Goal: Information Seeking & Learning: Learn about a topic

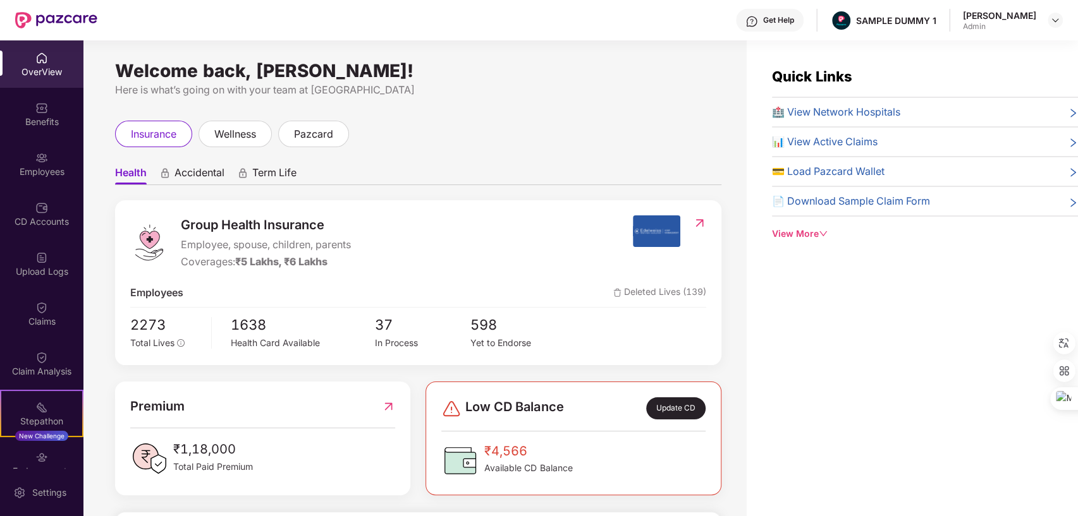
drag, startPoint x: 113, startPoint y: 66, endPoint x: 480, endPoint y: 66, distance: 367.2
click at [480, 66] on div "Welcome back, [PERSON_NAME]! Here is what’s going on with your team at Pazcare …" at bounding box center [414, 285] width 663 height 491
click at [183, 222] on span "Group Health Insurance" at bounding box center [266, 226] width 170 height 20
drag, startPoint x: 183, startPoint y: 221, endPoint x: 191, endPoint y: 228, distance: 10.4
click at [191, 228] on span "Group Health Insurance" at bounding box center [266, 226] width 170 height 20
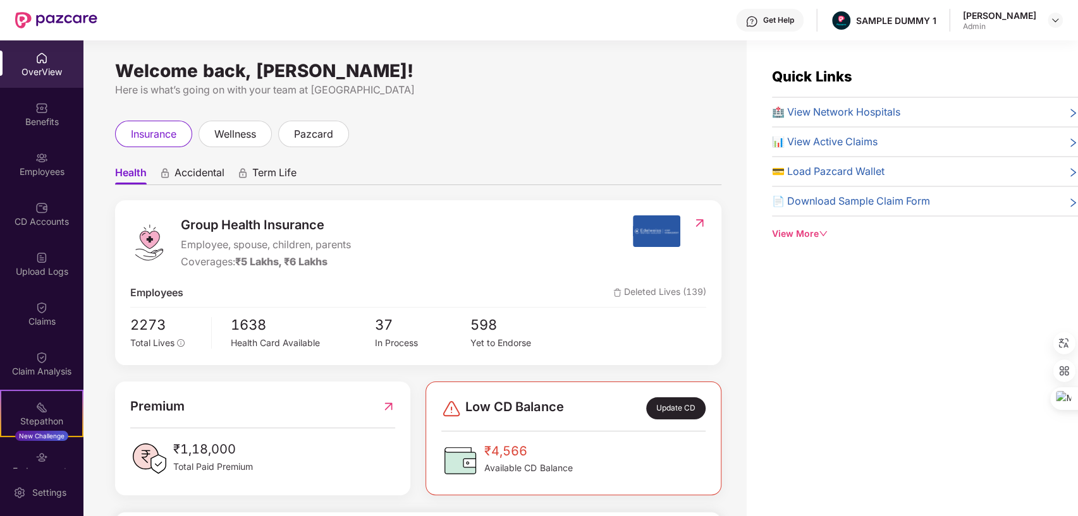
click at [394, 219] on div "Group Health Insurance Employee, spouse, children, parents Coverages: ₹5 Lakhs,…" at bounding box center [381, 243] width 502 height 54
drag, startPoint x: 183, startPoint y: 245, endPoint x: 283, endPoint y: 264, distance: 102.2
click at [283, 264] on div "Group Health Insurance Employee, spouse, children, parents Coverages: ₹5 Lakhs,…" at bounding box center [266, 243] width 170 height 54
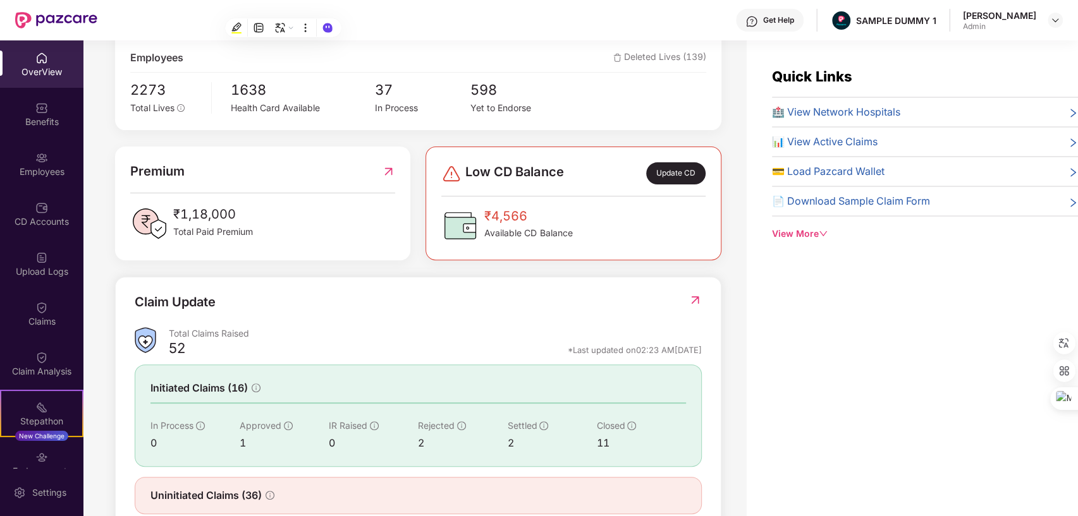
scroll to position [269, 0]
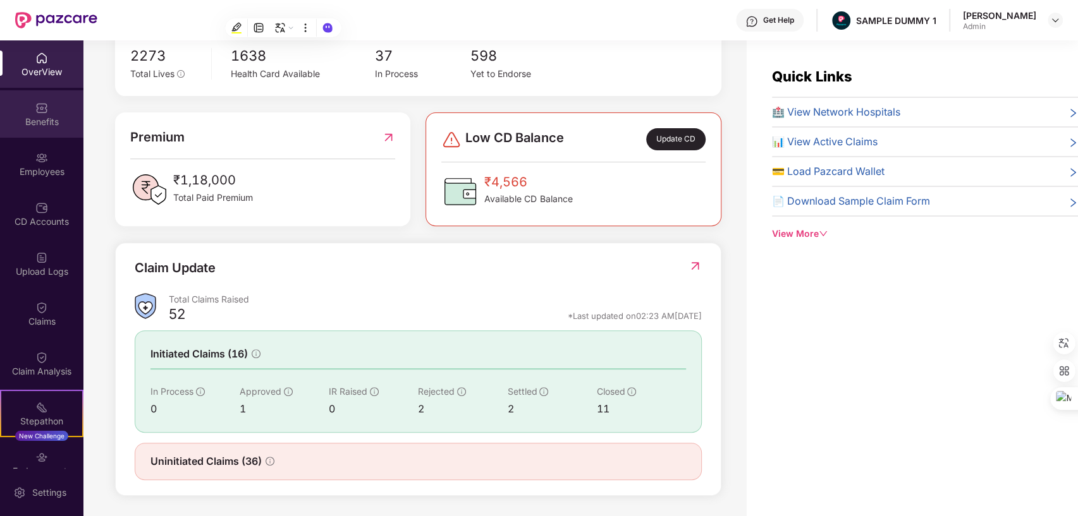
click at [35, 109] on img at bounding box center [41, 108] width 13 height 13
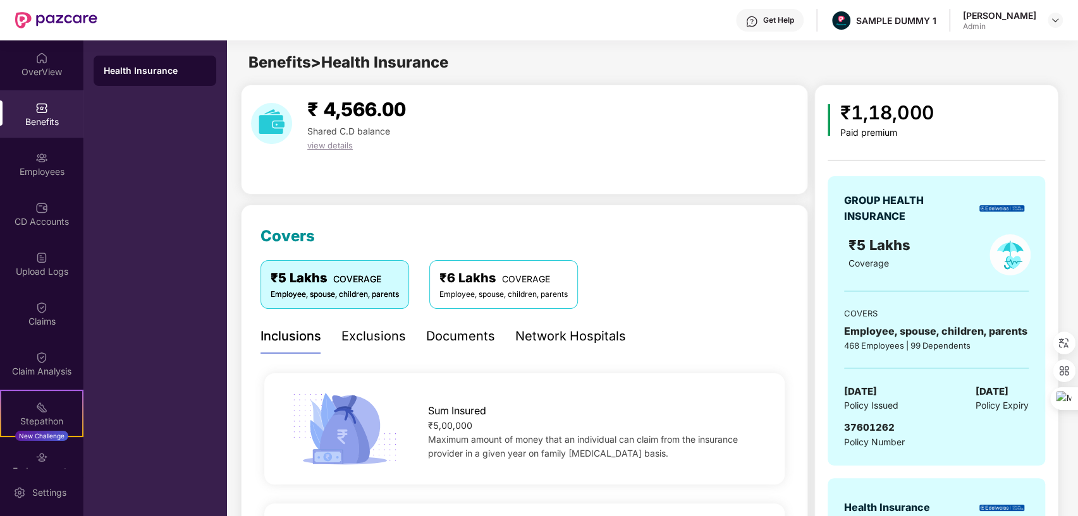
scroll to position [186, 0]
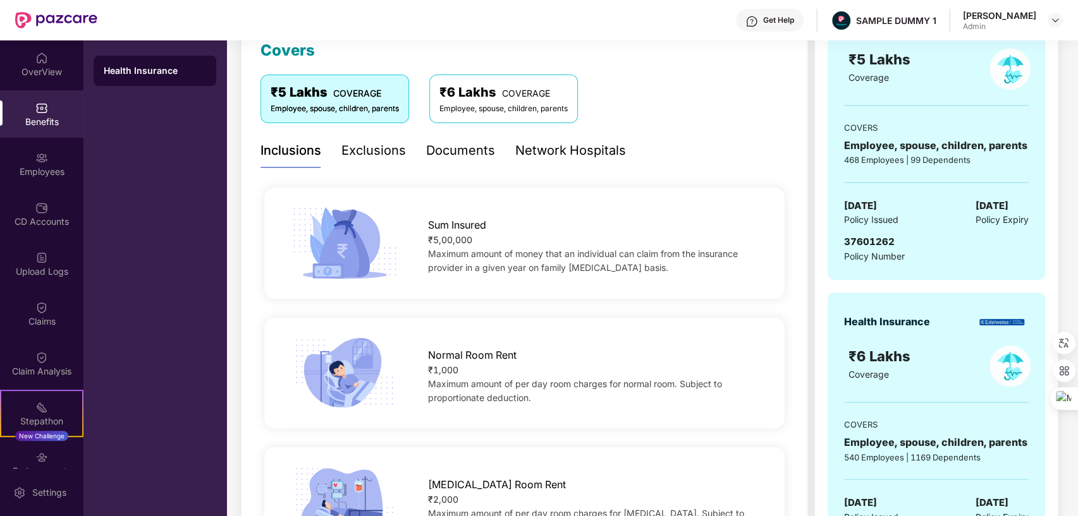
click at [365, 154] on div "Exclusions" at bounding box center [373, 151] width 64 height 20
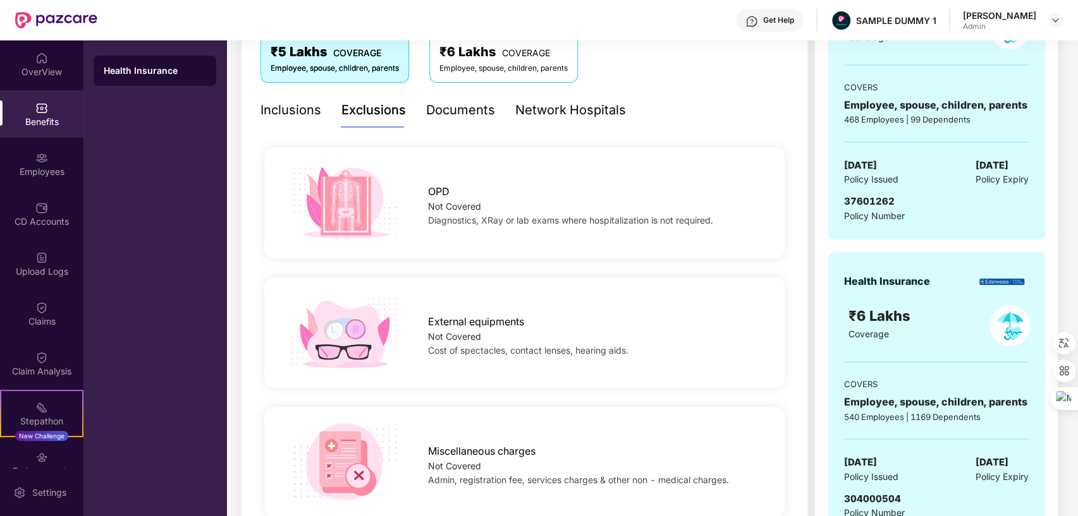
scroll to position [225, 0]
click at [451, 109] on div "Documents" at bounding box center [460, 112] width 69 height 20
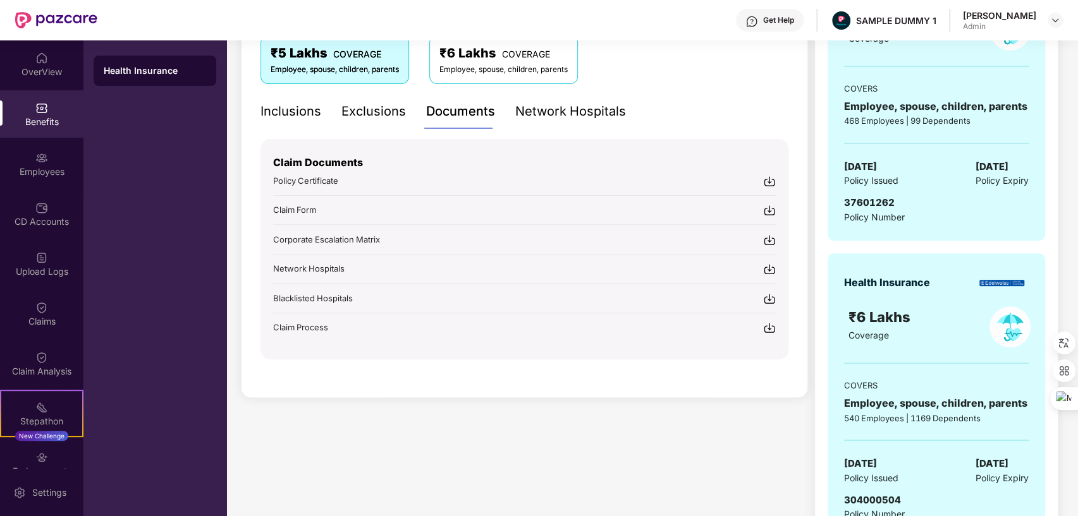
click at [537, 110] on div "Network Hospitals" at bounding box center [570, 112] width 111 height 20
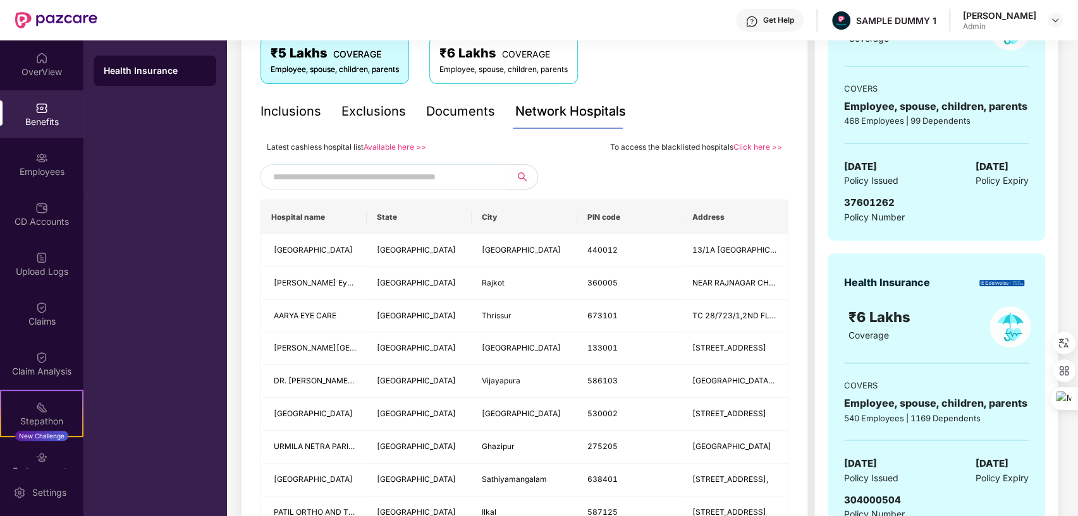
click at [397, 171] on input "text" at bounding box center [381, 176] width 216 height 19
click at [49, 175] on div "Employees" at bounding box center [41, 172] width 83 height 13
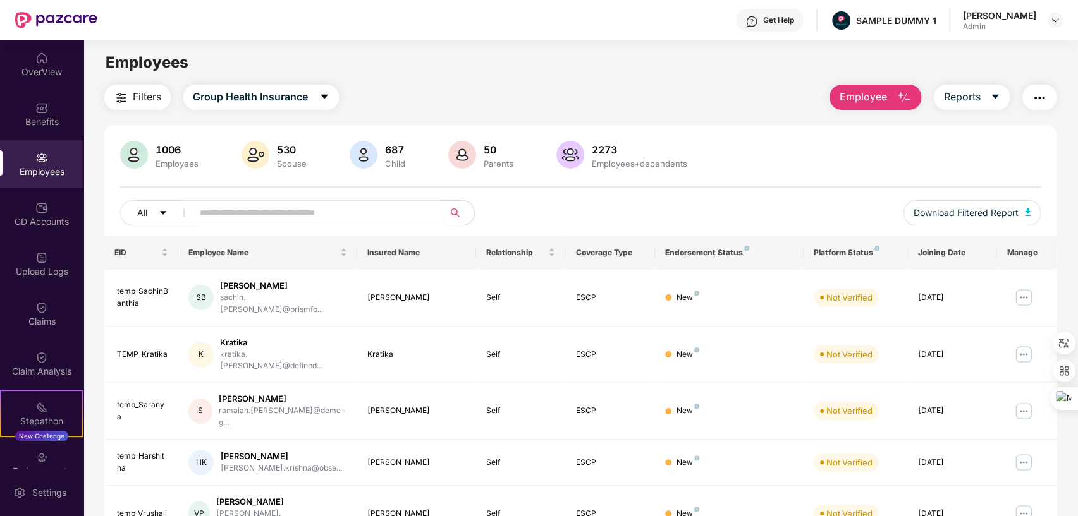
click at [858, 99] on span "Employee" at bounding box center [862, 97] width 47 height 16
click at [987, 103] on button "Reports" at bounding box center [972, 97] width 76 height 25
click at [1035, 96] on img "button" at bounding box center [1039, 97] width 15 height 15
click at [35, 308] on img at bounding box center [41, 307] width 13 height 13
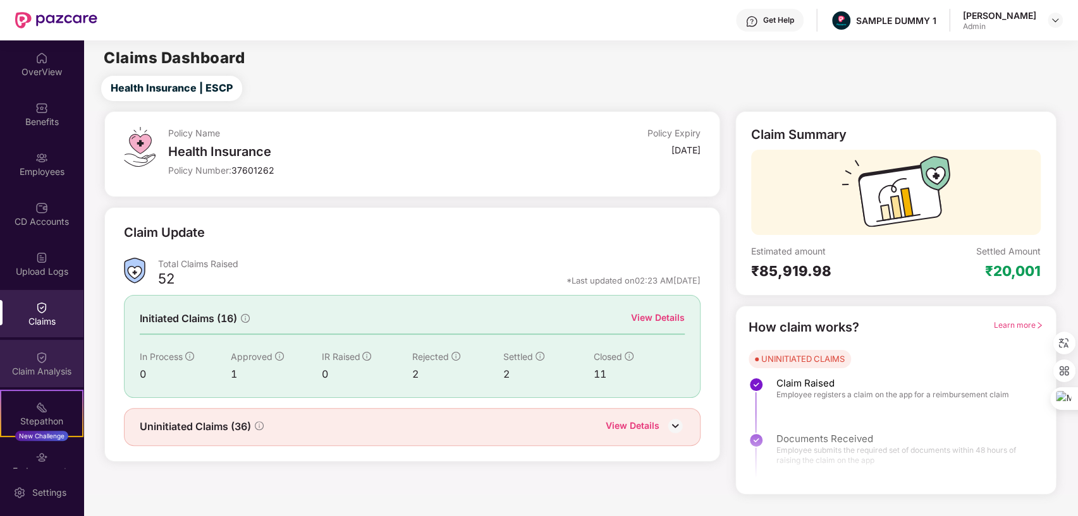
click at [43, 364] on div "Claim Analysis" at bounding box center [41, 363] width 83 height 47
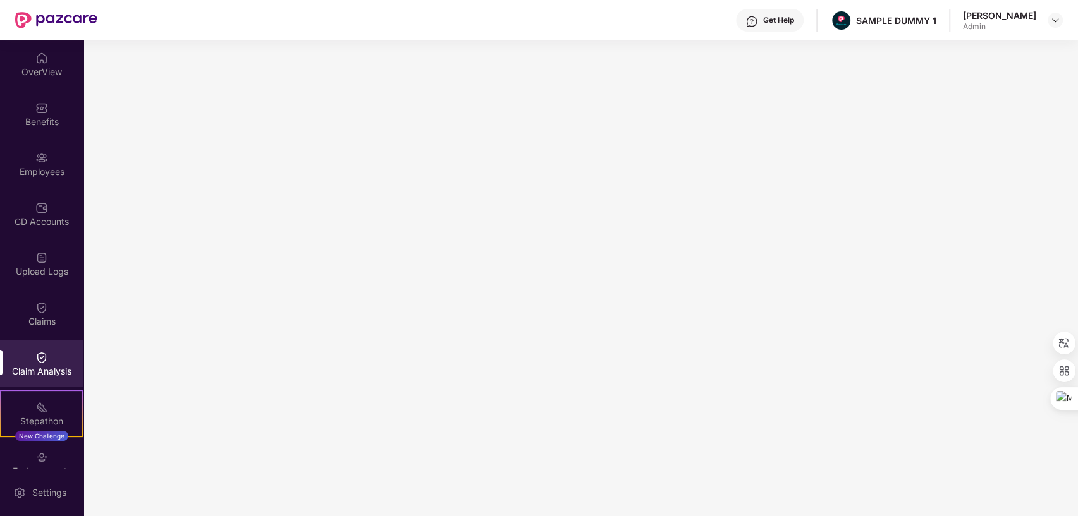
click at [747, 20] on div "Get Help" at bounding box center [770, 20] width 68 height 23
click at [46, 66] on div "OverView" at bounding box center [41, 72] width 83 height 13
